Goal: Task Accomplishment & Management: Manage account settings

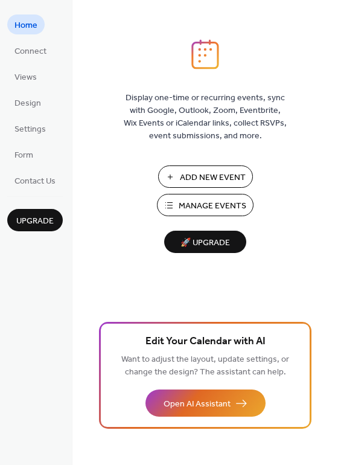
click at [188, 202] on span "Manage Events" at bounding box center [213, 206] width 68 height 13
click at [207, 202] on span "Manage Events" at bounding box center [213, 206] width 68 height 13
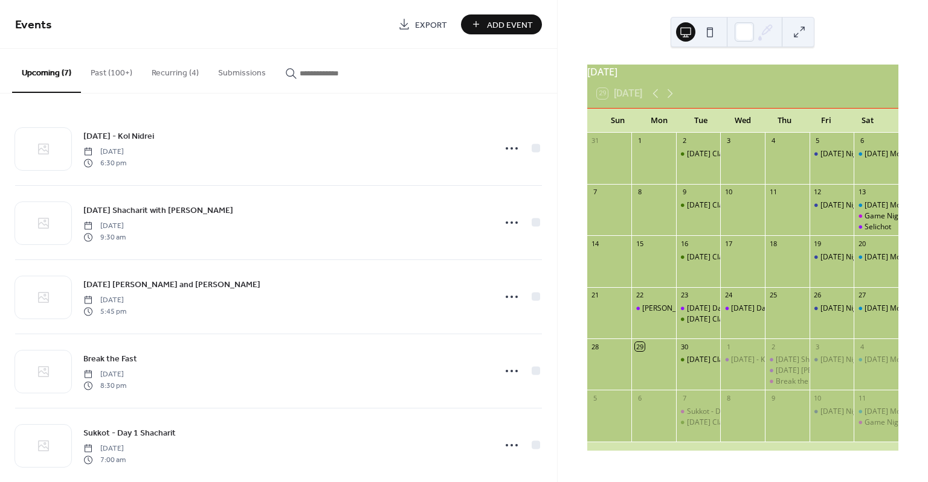
click at [166, 70] on button "Recurring (4)" at bounding box center [175, 70] width 66 height 43
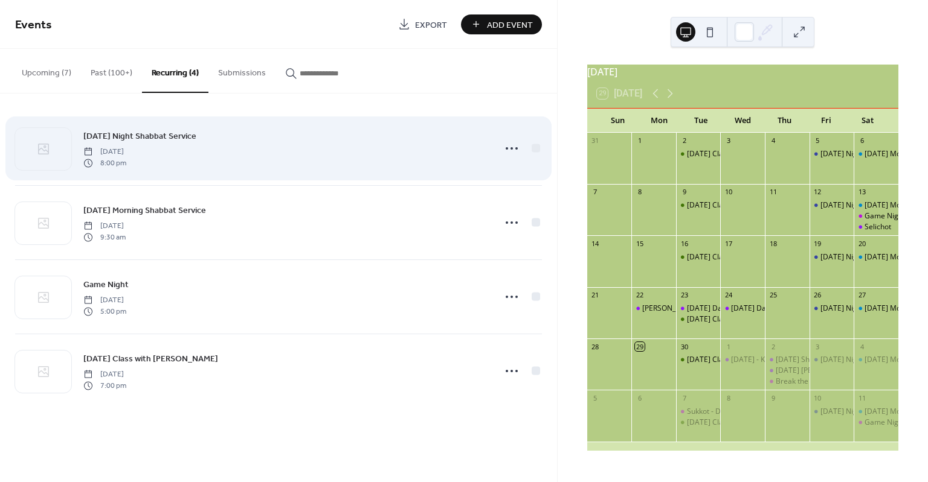
click at [126, 147] on span "[DATE]" at bounding box center [104, 152] width 43 height 11
click at [509, 145] on icon at bounding box center [511, 148] width 19 height 19
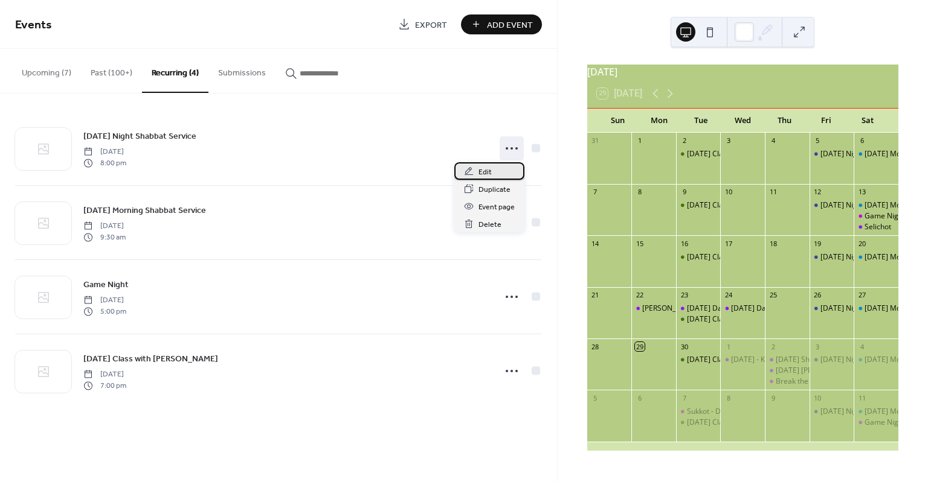
click at [484, 169] on span "Edit" at bounding box center [484, 172] width 13 height 13
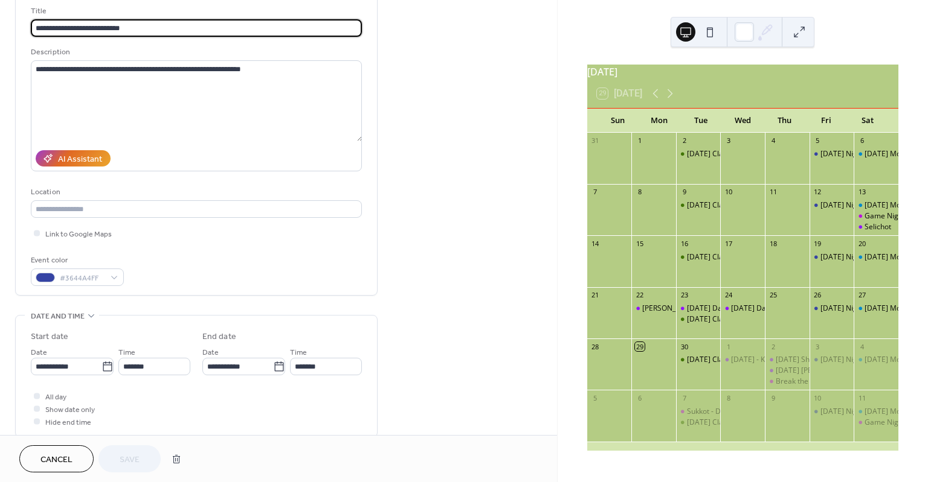
scroll to position [82, 0]
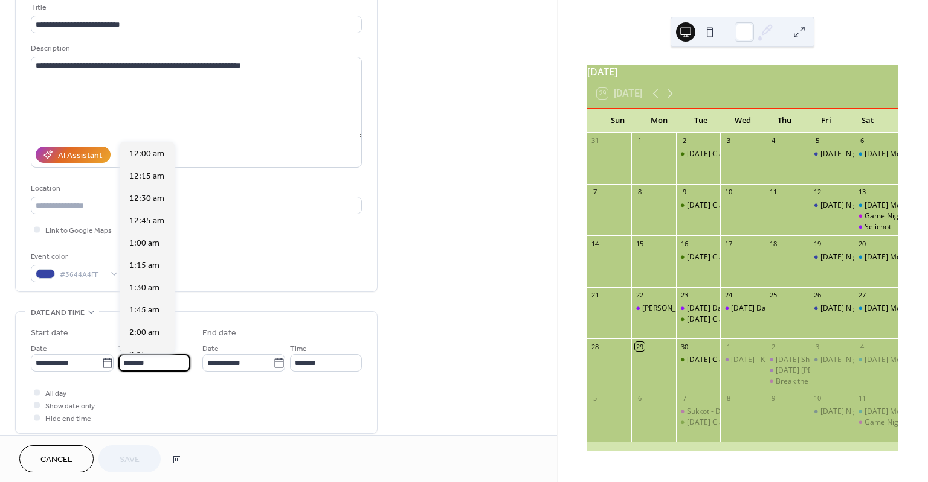
click at [126, 360] on input "*******" at bounding box center [154, 363] width 72 height 18
click at [158, 157] on span "7:00 pm" at bounding box center [144, 153] width 31 height 13
type input "*******"
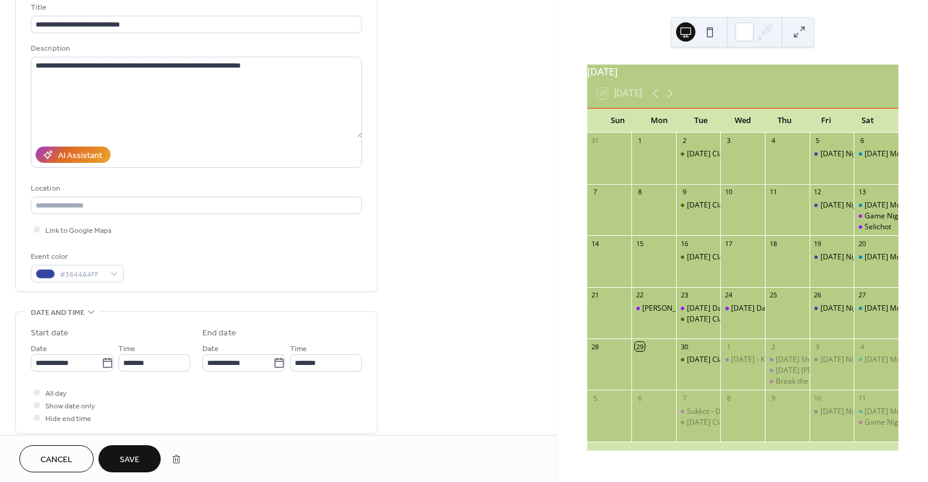
click at [135, 457] on span "Save" at bounding box center [130, 460] width 20 height 13
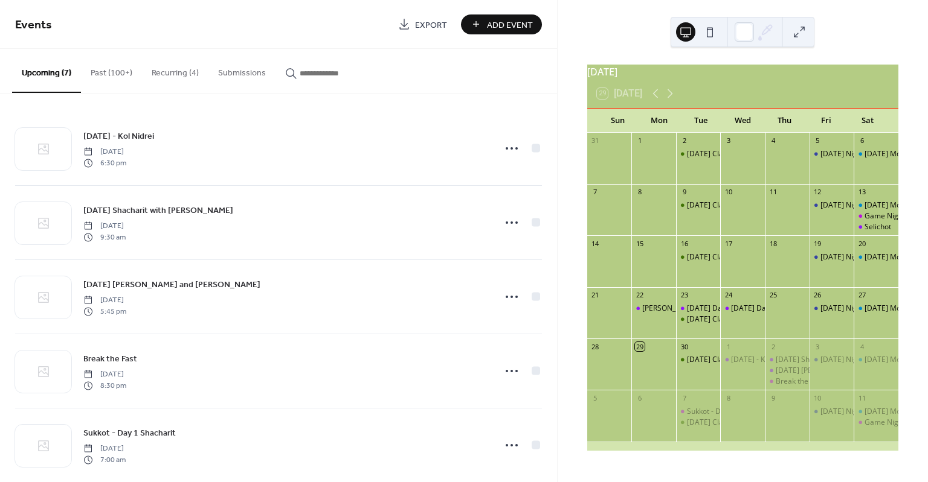
click at [286, 70] on icon "button" at bounding box center [291, 74] width 12 height 12
click at [300, 70] on input "button" at bounding box center [336, 73] width 72 height 13
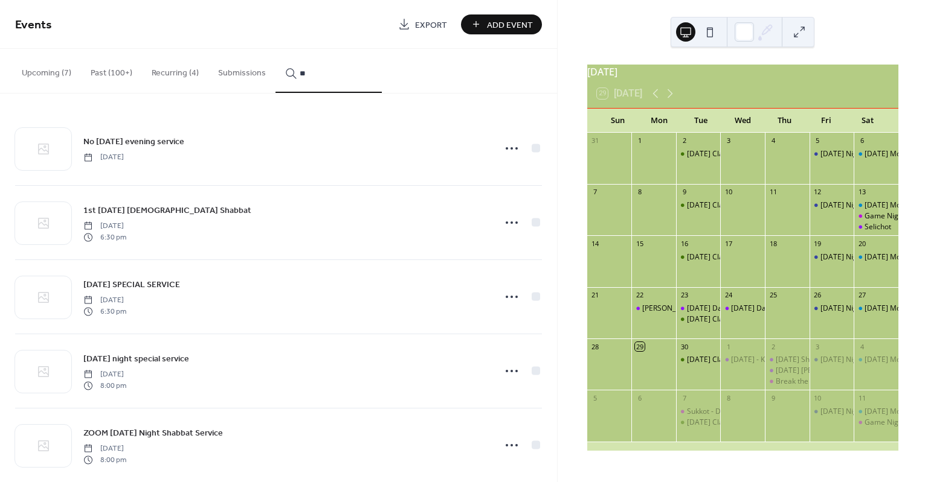
type input "*"
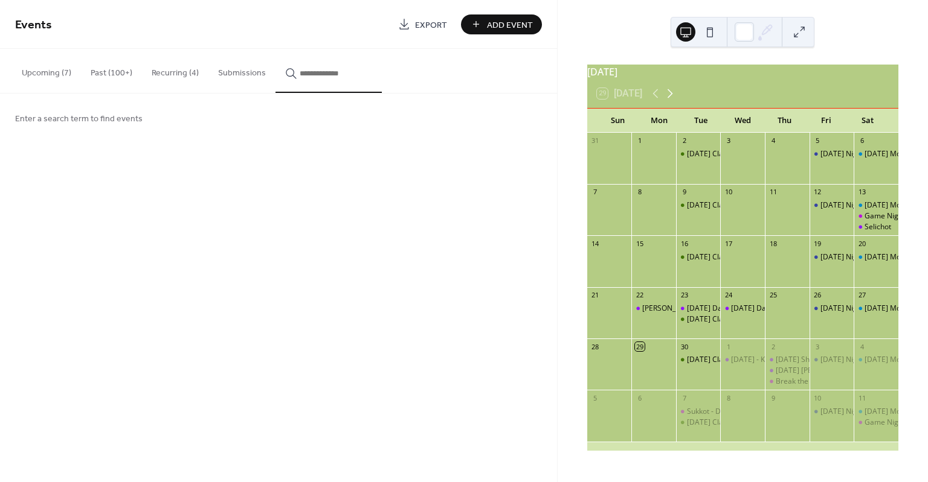
click at [671, 98] on icon at bounding box center [669, 93] width 14 height 14
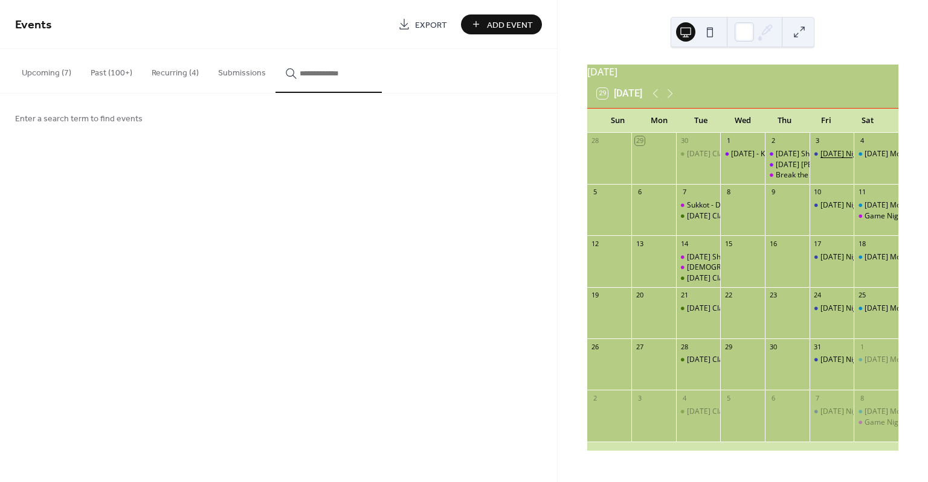
click at [823, 158] on div "[DATE] Night Shabbat Service" at bounding box center [870, 154] width 100 height 10
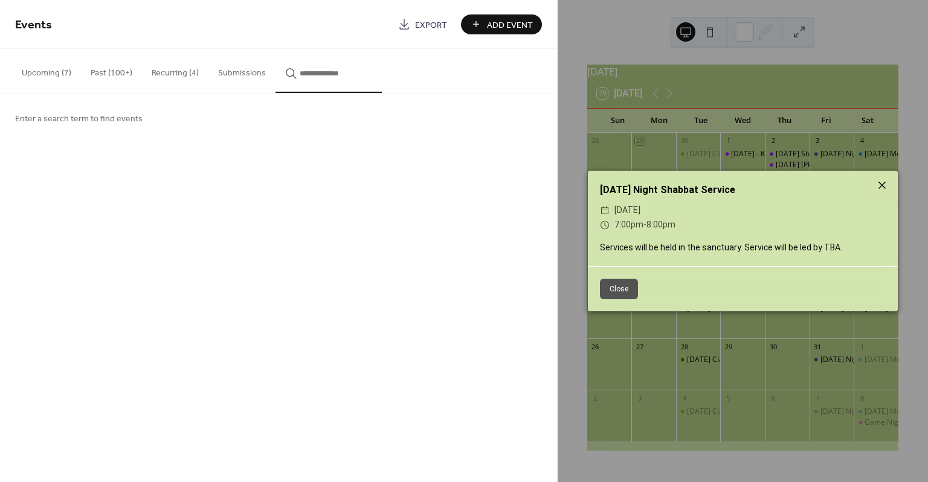
click at [881, 182] on icon at bounding box center [881, 185] width 14 height 14
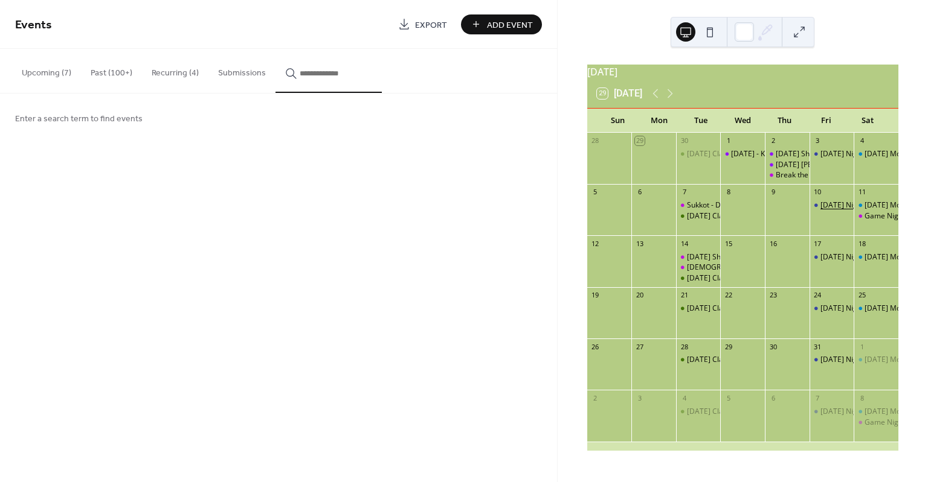
click at [830, 211] on div "[DATE] Night Shabbat Service" at bounding box center [870, 205] width 100 height 10
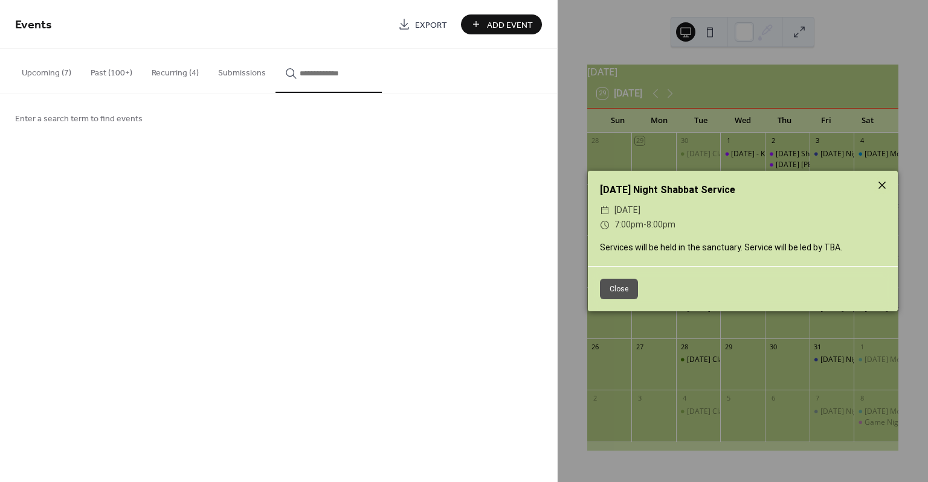
click at [886, 182] on icon at bounding box center [881, 185] width 14 height 14
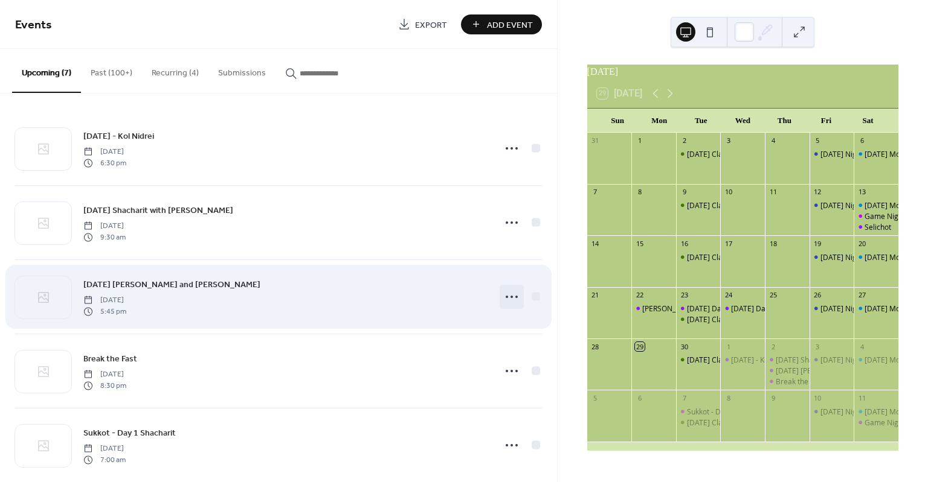
click at [505, 296] on circle at bounding box center [506, 297] width 2 height 2
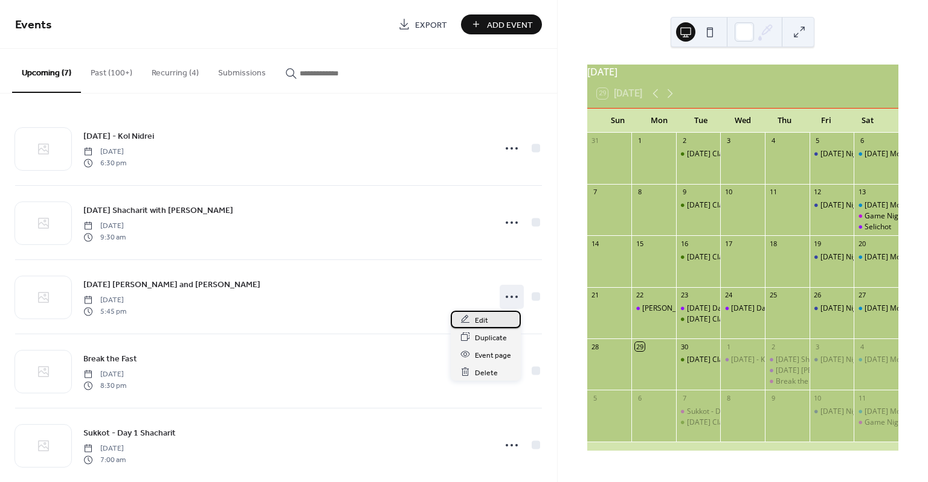
click at [479, 321] on span "Edit" at bounding box center [481, 320] width 13 height 13
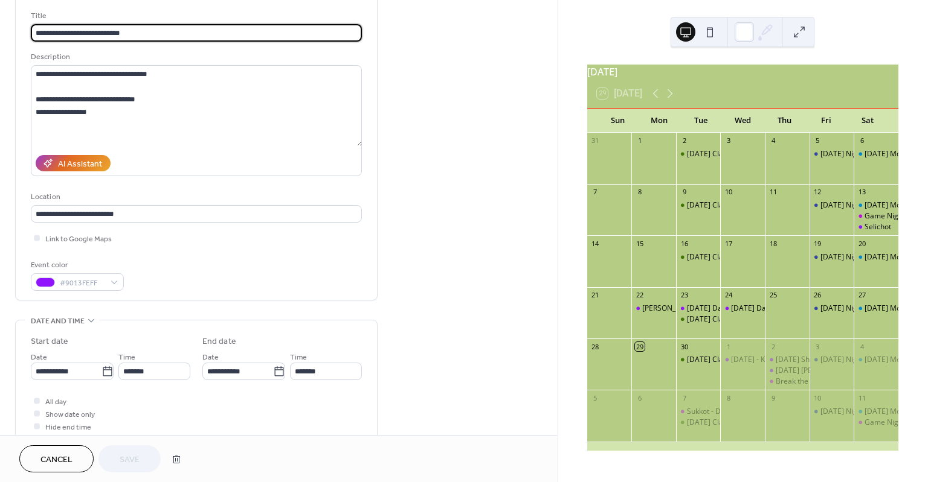
scroll to position [83, 0]
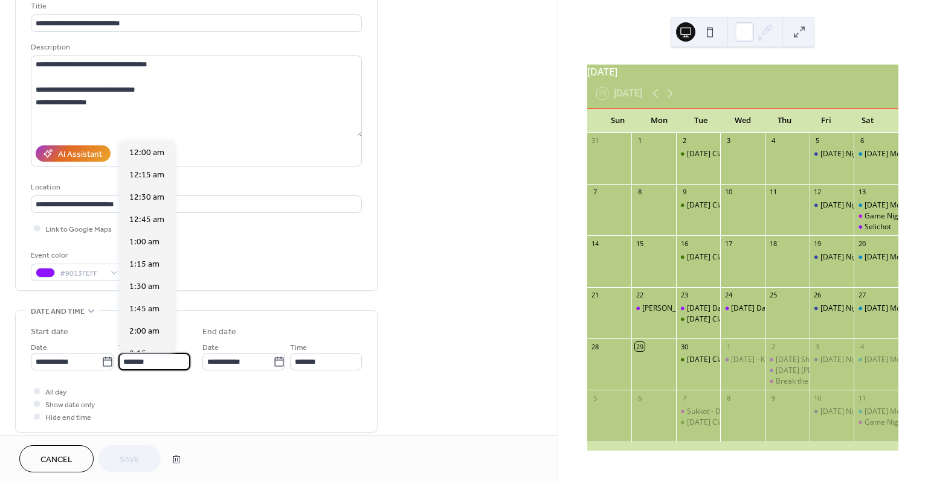
click at [128, 359] on input "*******" at bounding box center [154, 362] width 72 height 18
click at [146, 244] on span "6:45 pm" at bounding box center [144, 242] width 31 height 13
type input "*******"
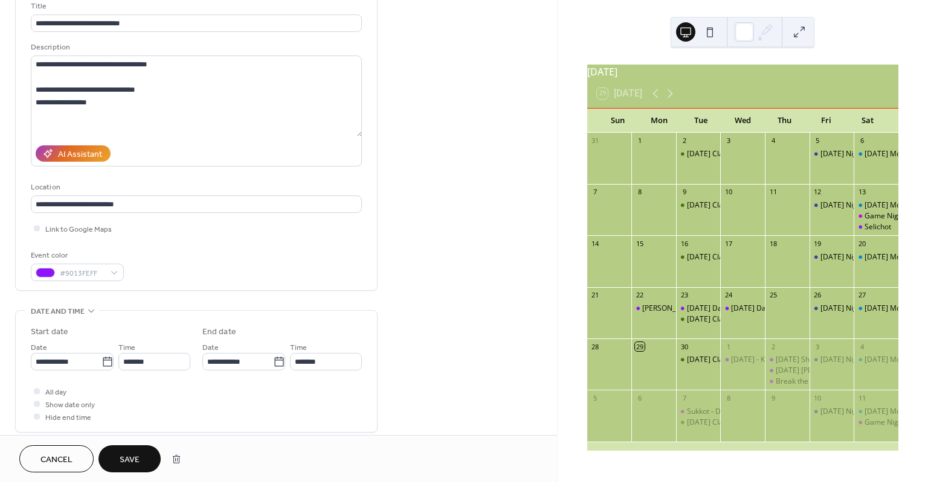
click at [132, 457] on span "Save" at bounding box center [130, 460] width 20 height 13
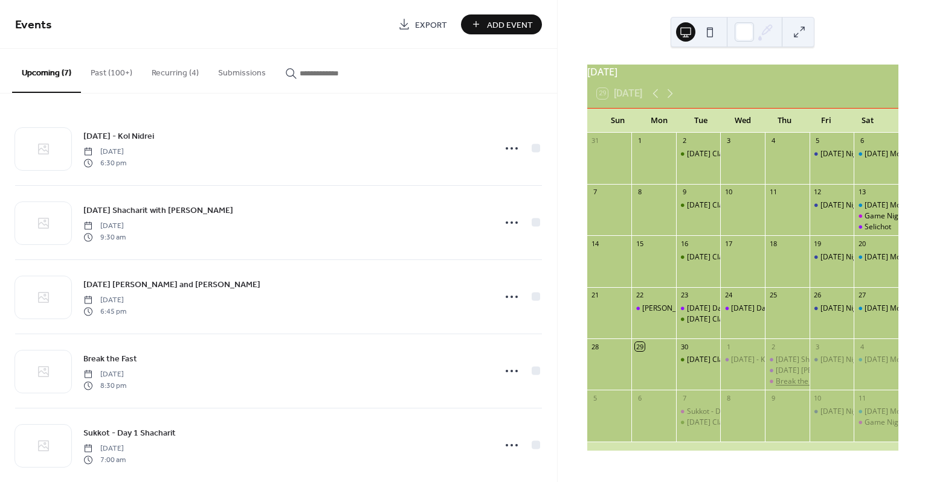
click at [778, 387] on div "Break the Fast" at bounding box center [799, 382] width 48 height 10
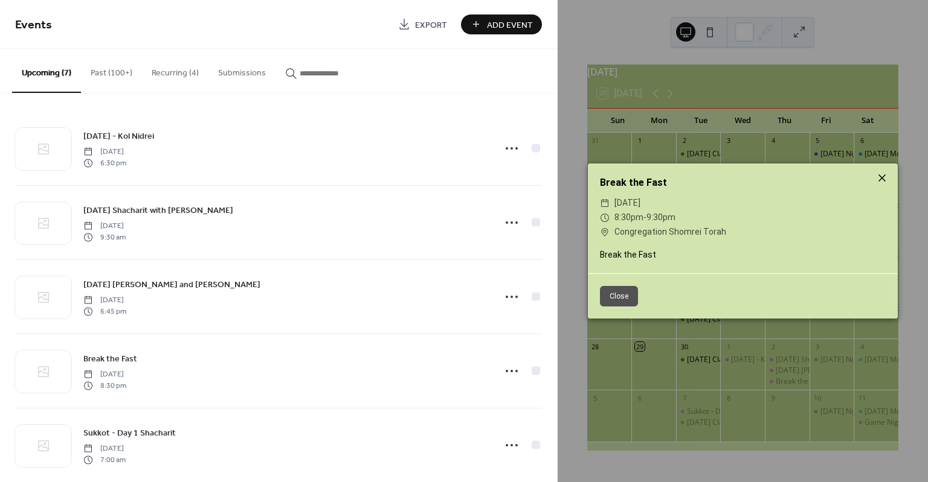
click at [881, 176] on icon at bounding box center [881, 178] width 14 height 14
